Goal: Task Accomplishment & Management: Complete application form

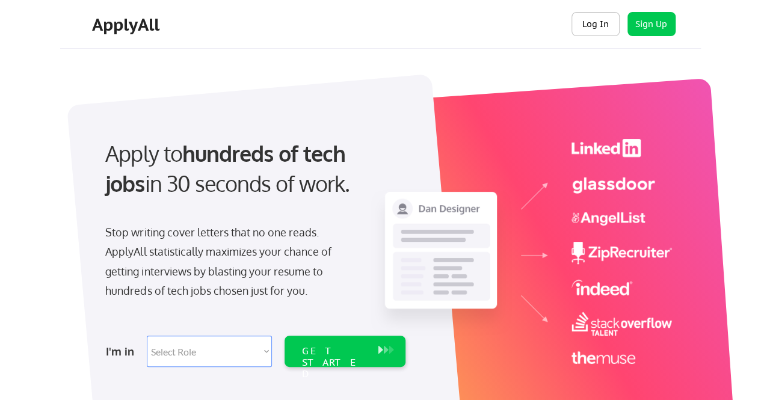
click at [597, 18] on button "Log In" at bounding box center [596, 24] width 48 height 24
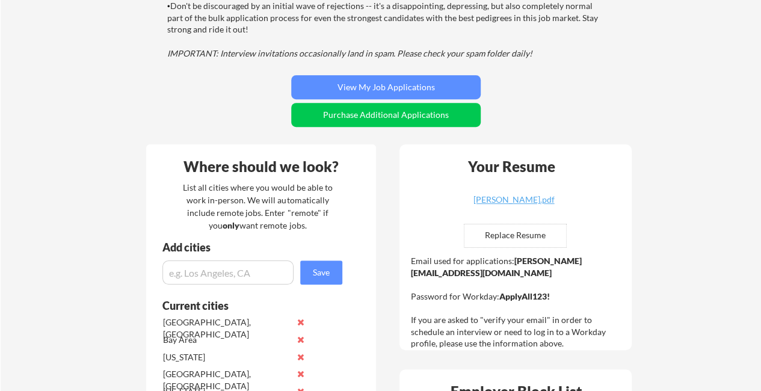
scroll to position [211, 0]
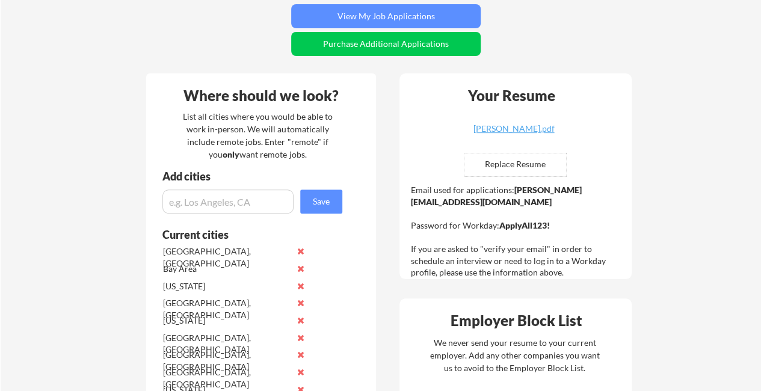
scroll to position [279, 0]
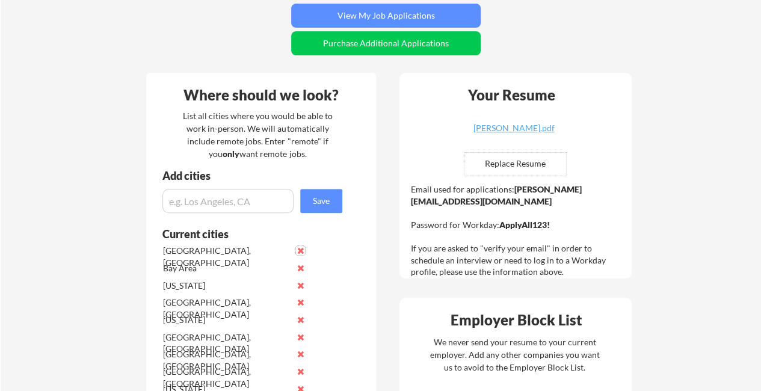
click at [303, 249] on button at bounding box center [300, 250] width 9 height 9
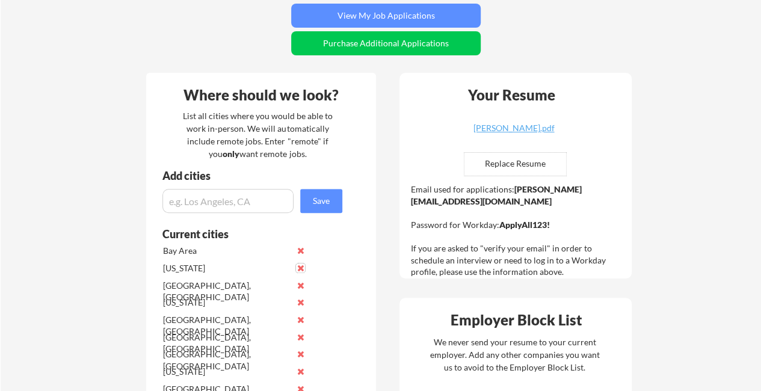
click at [301, 267] on button at bounding box center [300, 268] width 9 height 9
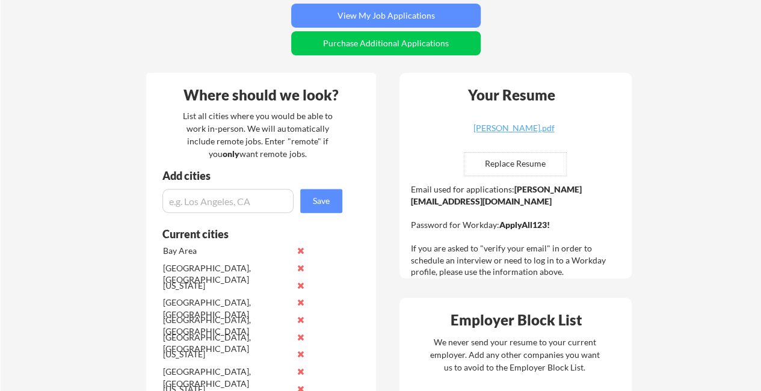
click at [301, 267] on button at bounding box center [300, 268] width 9 height 9
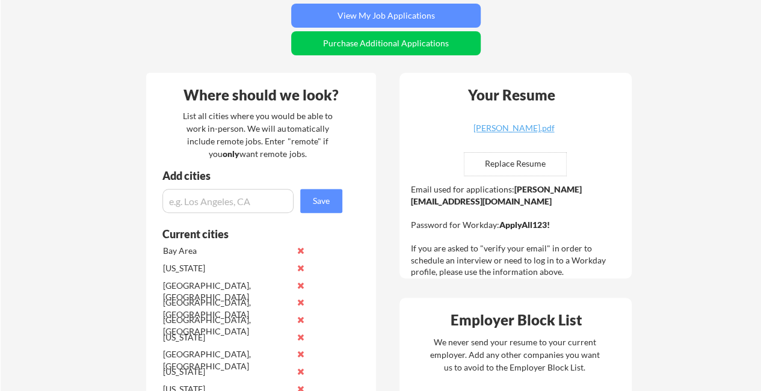
click at [301, 267] on button at bounding box center [300, 268] width 9 height 9
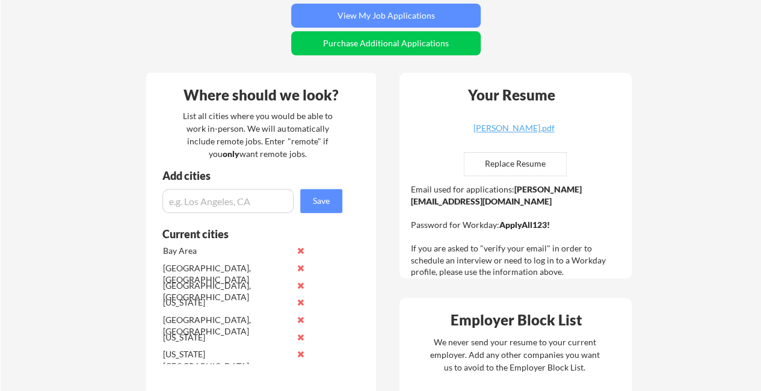
click at [301, 267] on button at bounding box center [300, 268] width 9 height 9
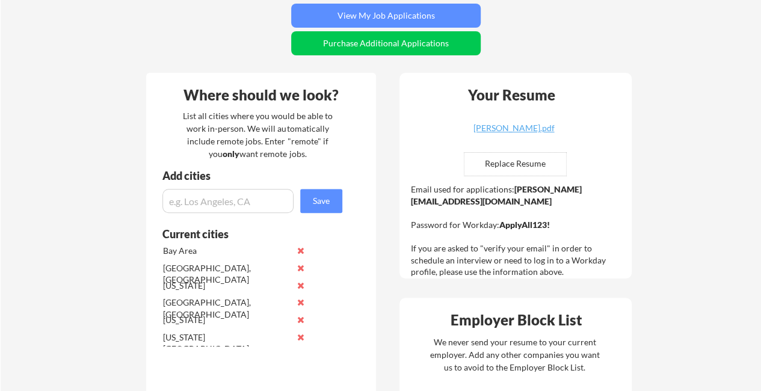
click at [301, 267] on button at bounding box center [300, 268] width 9 height 9
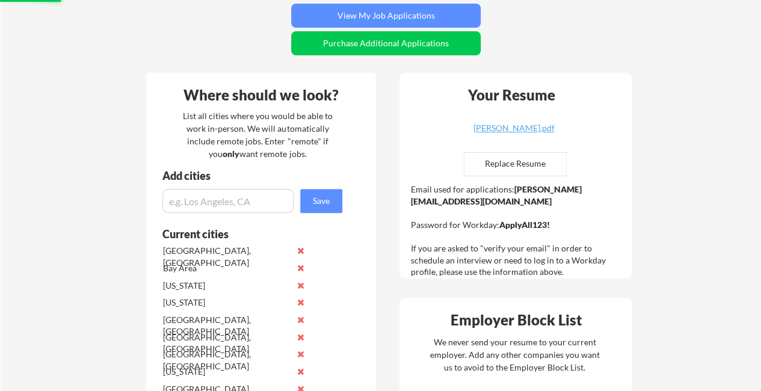
click at [301, 267] on button at bounding box center [300, 268] width 9 height 9
click at [303, 246] on button at bounding box center [300, 250] width 9 height 9
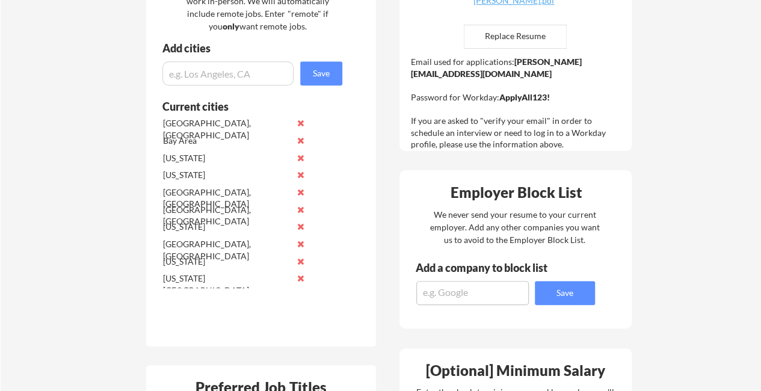
scroll to position [407, 0]
click at [300, 279] on button at bounding box center [300, 277] width 9 height 9
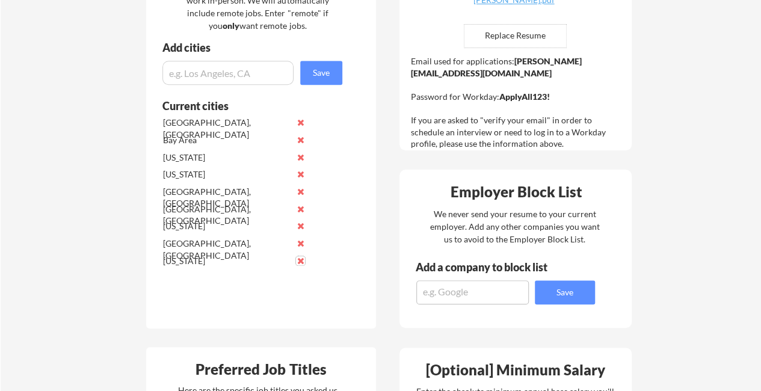
click at [301, 261] on button at bounding box center [300, 260] width 9 height 9
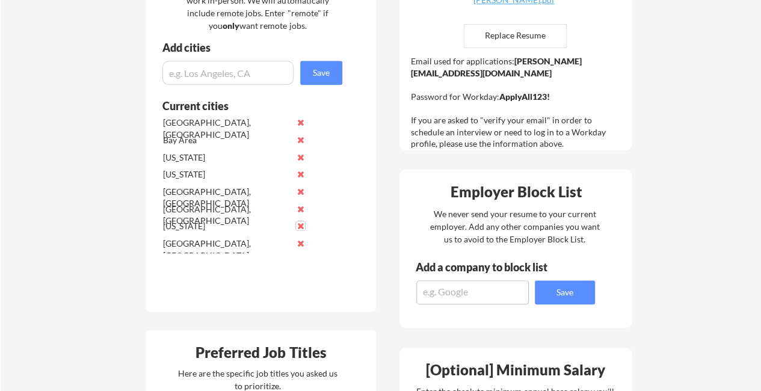
click at [300, 223] on button at bounding box center [300, 225] width 9 height 9
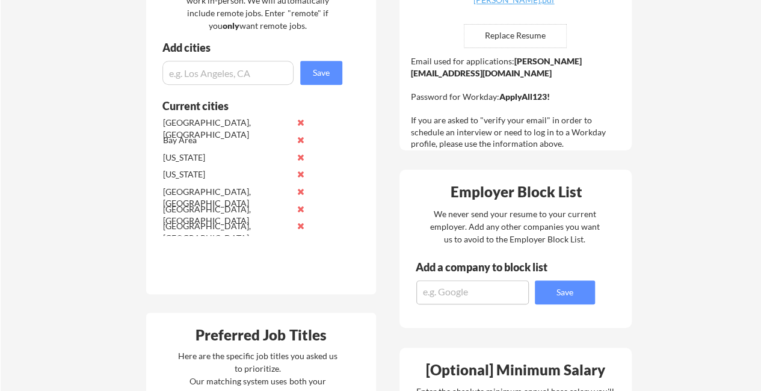
click at [300, 208] on button at bounding box center [300, 209] width 9 height 9
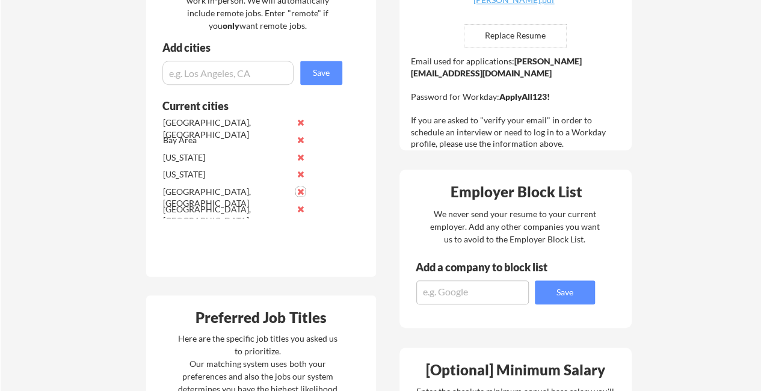
click at [301, 187] on button at bounding box center [300, 191] width 9 height 9
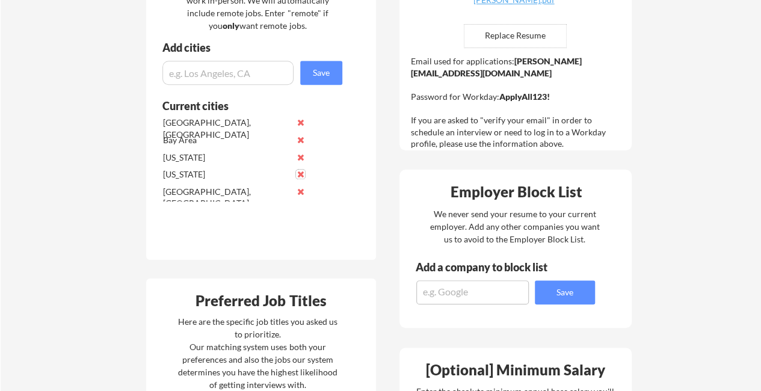
click at [301, 172] on button at bounding box center [300, 174] width 9 height 9
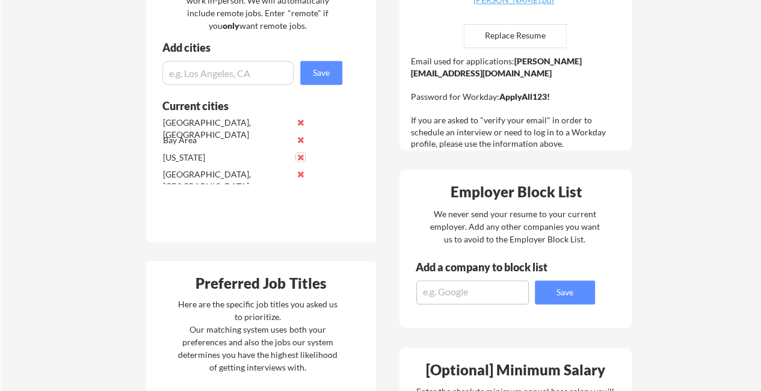
click at [302, 156] on button at bounding box center [300, 157] width 9 height 9
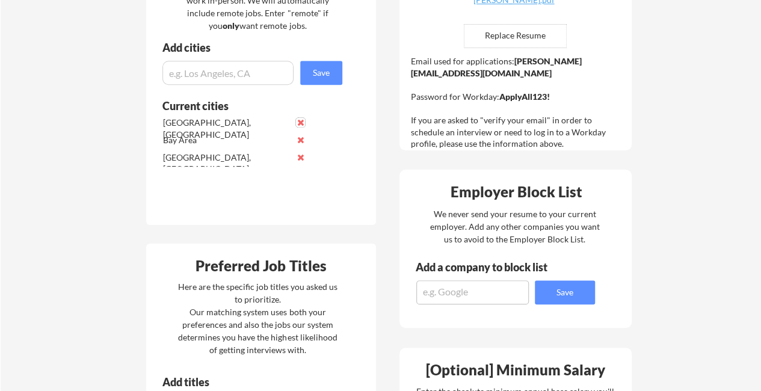
click at [302, 124] on button at bounding box center [300, 122] width 9 height 9
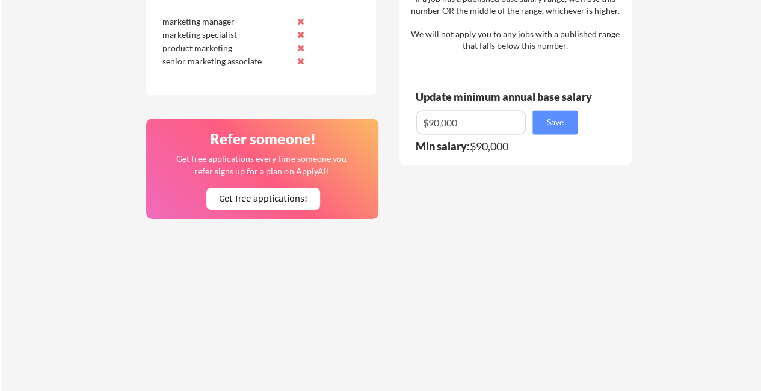
scroll to position [839, 0]
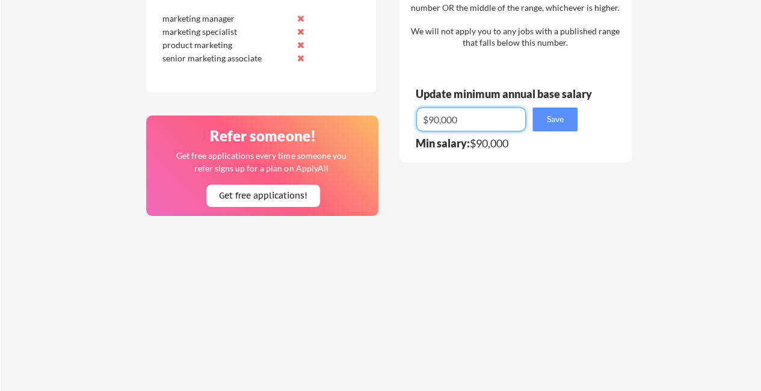
click at [431, 121] on input "input" at bounding box center [472, 119] width 110 height 24
click at [443, 121] on input "input" at bounding box center [472, 119] width 110 height 24
type input "$."
type input "$100,000"
click at [560, 119] on button "Save" at bounding box center [555, 119] width 45 height 24
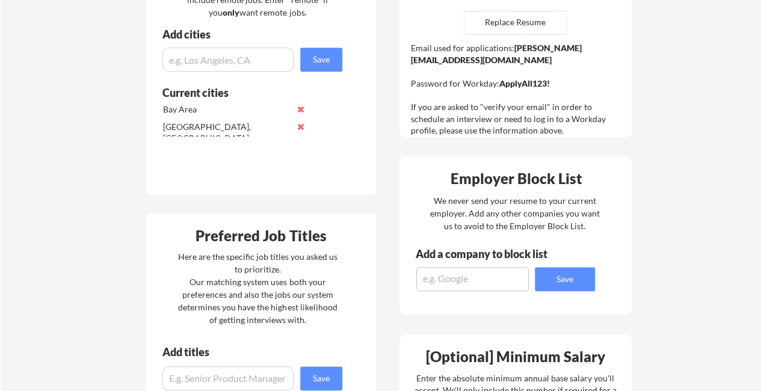
scroll to position [319, 0]
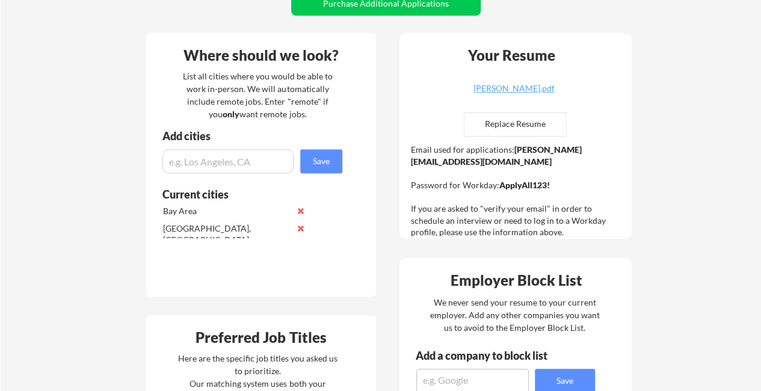
click at [258, 132] on div "Add cities" at bounding box center [254, 136] width 183 height 11
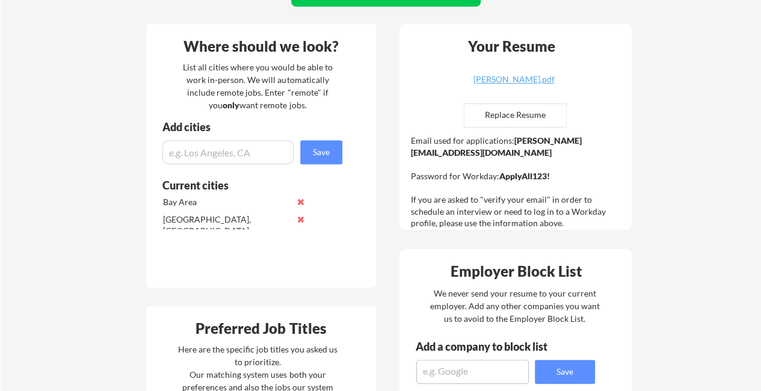
scroll to position [326, 0]
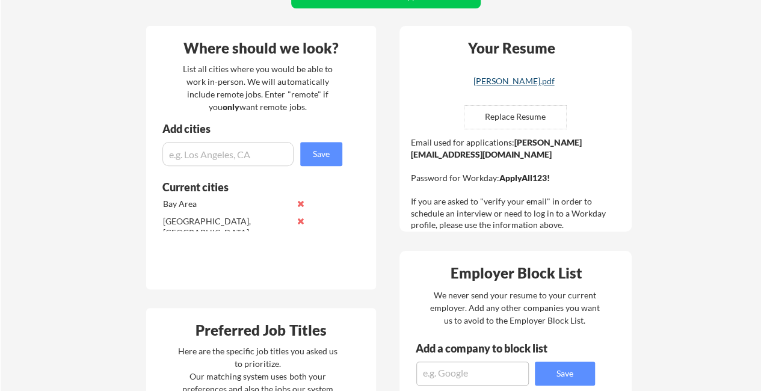
click at [522, 82] on div "KAVYA TIWARI.pdf" at bounding box center [513, 81] width 143 height 8
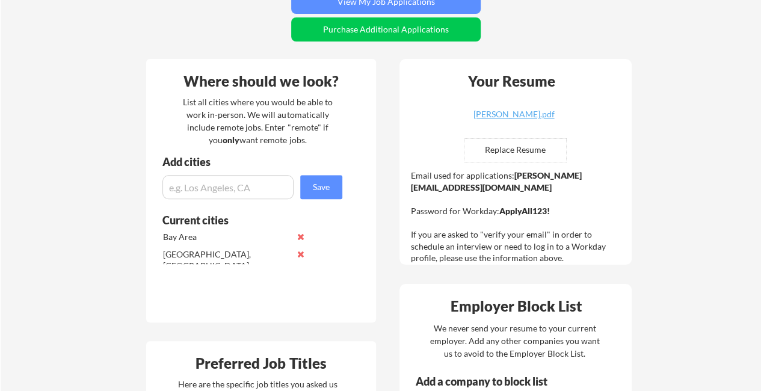
scroll to position [292, 0]
